Goal: Information Seeking & Learning: Learn about a topic

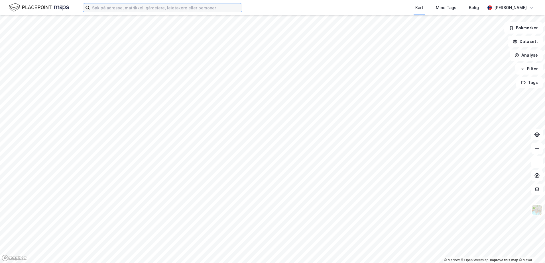
click at [110, 5] on input at bounding box center [166, 7] width 152 height 9
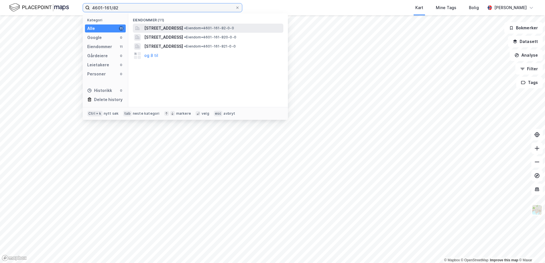
type input "4601-161/82"
click at [168, 31] on span "[STREET_ADDRESS]" at bounding box center [163, 28] width 39 height 7
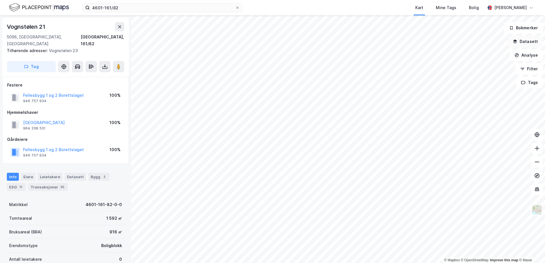
click at [515, 41] on icon "button" at bounding box center [515, 41] width 4 height 2
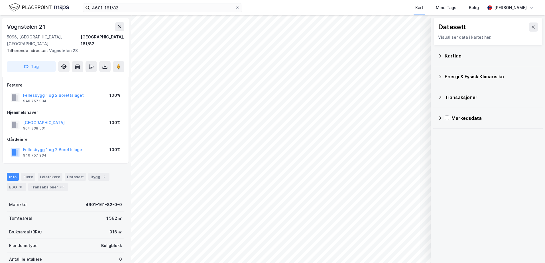
click at [438, 78] on icon at bounding box center [440, 76] width 5 height 5
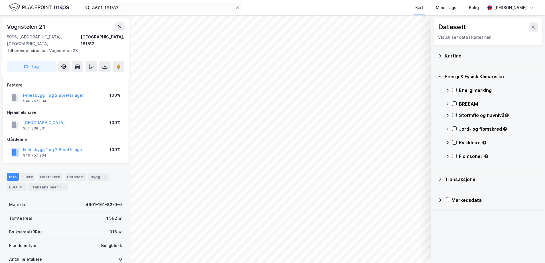
click at [455, 115] on icon at bounding box center [454, 115] width 3 height 2
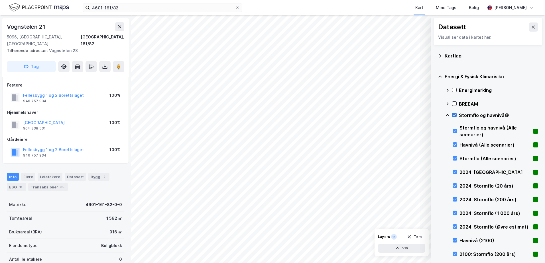
click at [455, 115] on icon at bounding box center [454, 115] width 3 height 2
click at [448, 115] on icon at bounding box center [447, 115] width 5 height 5
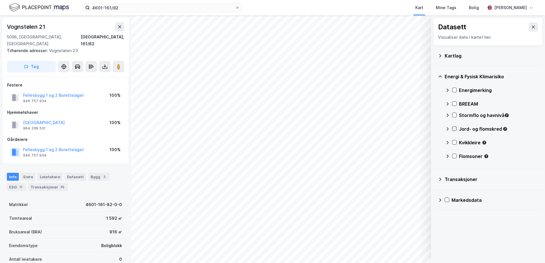
click at [454, 128] on icon at bounding box center [454, 129] width 4 height 4
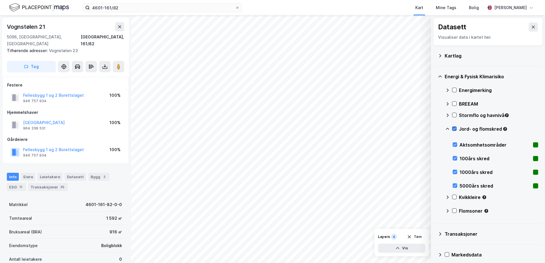
click at [454, 128] on icon at bounding box center [454, 129] width 4 height 4
click at [447, 128] on icon at bounding box center [447, 129] width 5 height 5
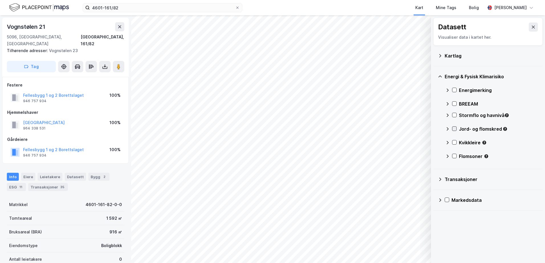
click at [454, 129] on icon at bounding box center [454, 129] width 4 height 4
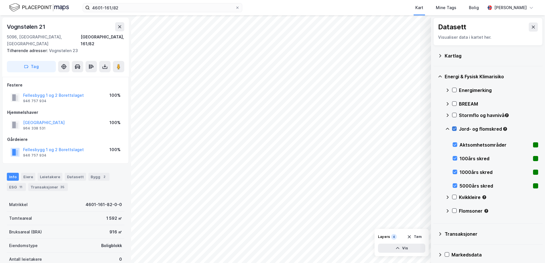
click at [454, 129] on icon at bounding box center [454, 129] width 4 height 4
click at [445, 128] on icon at bounding box center [447, 129] width 5 height 5
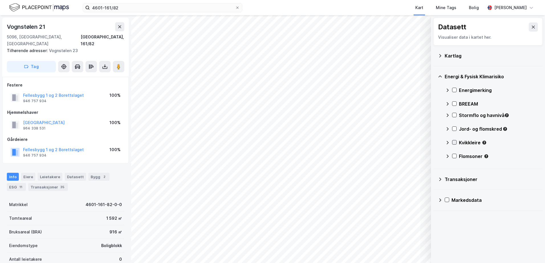
click at [454, 143] on icon at bounding box center [454, 143] width 3 height 2
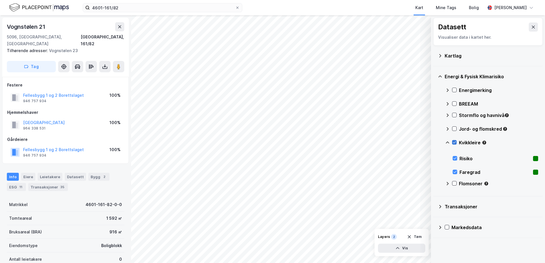
click at [454, 143] on icon at bounding box center [454, 142] width 4 height 4
click at [448, 143] on icon at bounding box center [447, 142] width 5 height 5
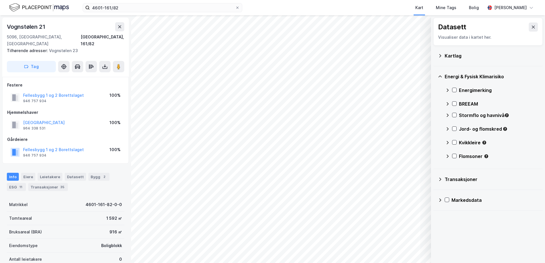
click at [447, 141] on icon at bounding box center [447, 142] width 5 height 5
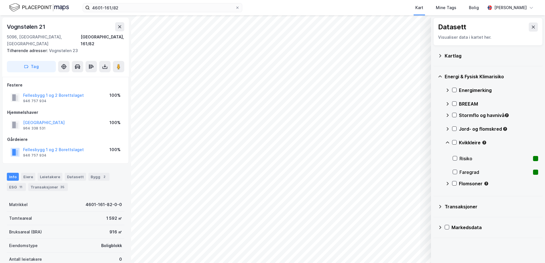
drag, startPoint x: 445, startPoint y: 142, endPoint x: 448, endPoint y: 143, distance: 3.1
click at [446, 142] on div "Energi & Fysisk Klimarisiko Energimerking BREEAM Stormflo og havnivå Jord- og f…" at bounding box center [487, 131] width 109 height 130
click at [448, 143] on icon at bounding box center [447, 143] width 3 height 2
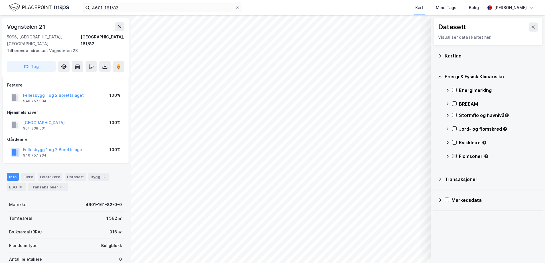
click at [454, 158] on icon at bounding box center [454, 156] width 4 height 4
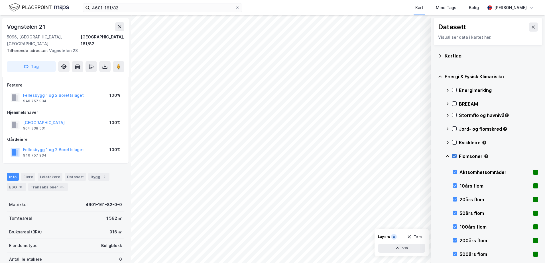
click at [455, 157] on icon at bounding box center [454, 156] width 4 height 4
